Goal: Transaction & Acquisition: Book appointment/travel/reservation

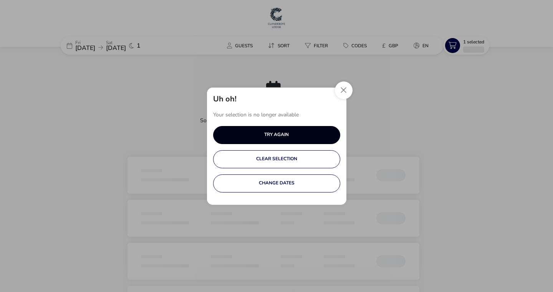
click at [299, 139] on button "TRY AGAIN" at bounding box center [276, 135] width 127 height 18
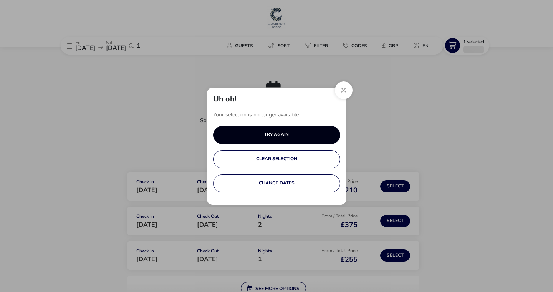
click at [271, 134] on div "TRY AGAIN" at bounding box center [276, 134] width 25 height 5
click at [339, 91] on button "Close" at bounding box center [344, 90] width 18 height 18
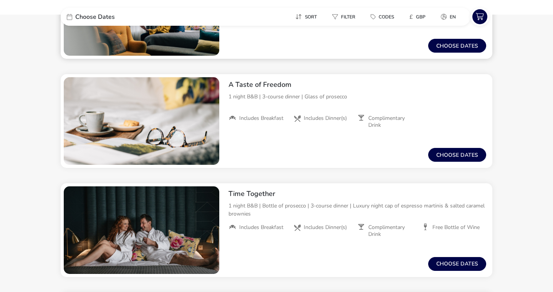
scroll to position [404, 0]
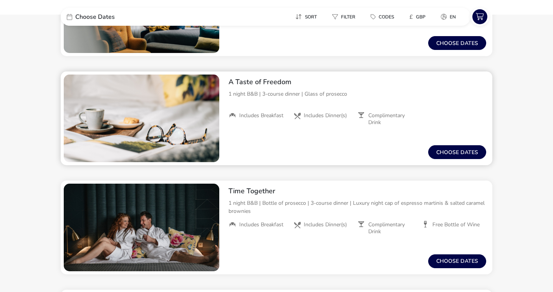
click at [334, 112] on span "Includes Dinner(s)" at bounding box center [325, 115] width 43 height 7
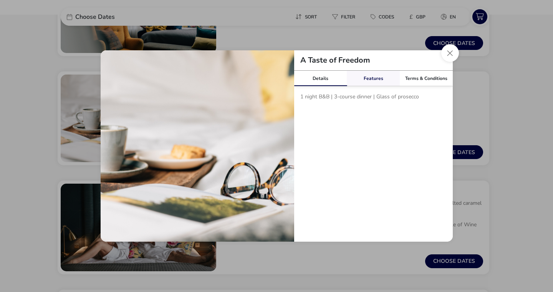
click at [373, 80] on div "Features" at bounding box center [373, 78] width 53 height 15
click at [319, 79] on div "Details" at bounding box center [320, 78] width 53 height 15
click at [364, 80] on div "Features" at bounding box center [373, 78] width 53 height 15
click at [420, 82] on div "Terms & Conditions" at bounding box center [426, 78] width 53 height 15
click at [450, 53] on button "Close modal" at bounding box center [450, 53] width 18 height 18
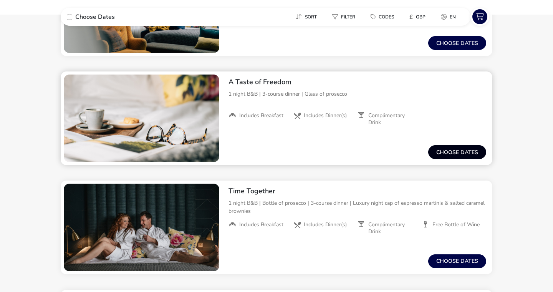
click at [438, 149] on button "Choose dates" at bounding box center [457, 152] width 58 height 14
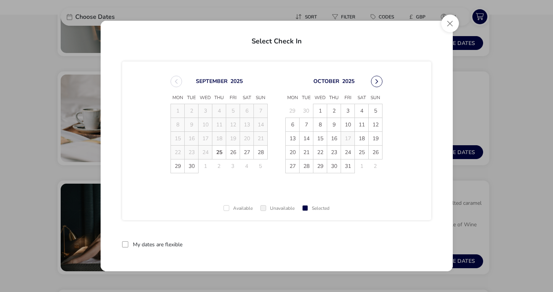
click at [374, 83] on icon "Next Month" at bounding box center [376, 81] width 5 height 5
click at [316, 167] on span "31" at bounding box center [319, 165] width 13 height 13
click at [327, 167] on td "1" at bounding box center [334, 166] width 14 height 14
click at [375, 79] on icon "Next Month" at bounding box center [376, 81] width 3 height 5
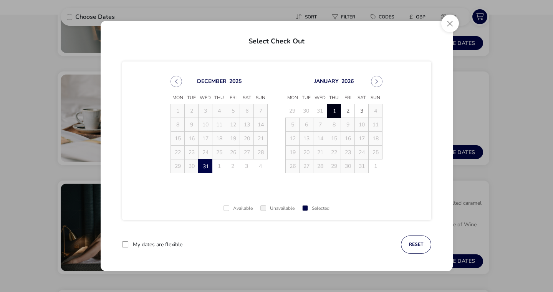
click at [332, 109] on span "1" at bounding box center [333, 110] width 13 height 13
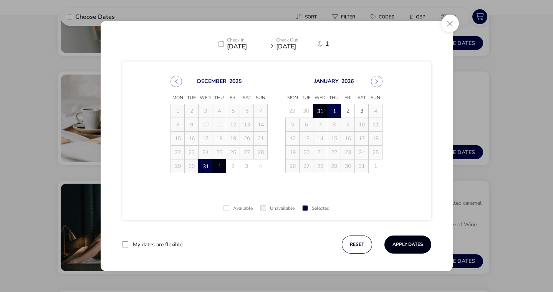
click at [389, 241] on button "Apply Dates" at bounding box center [407, 244] width 47 height 18
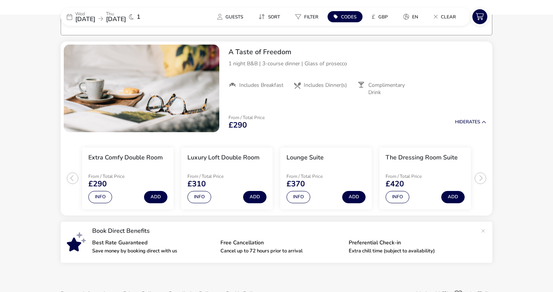
scroll to position [63, 0]
